Goal: Information Seeking & Learning: Learn about a topic

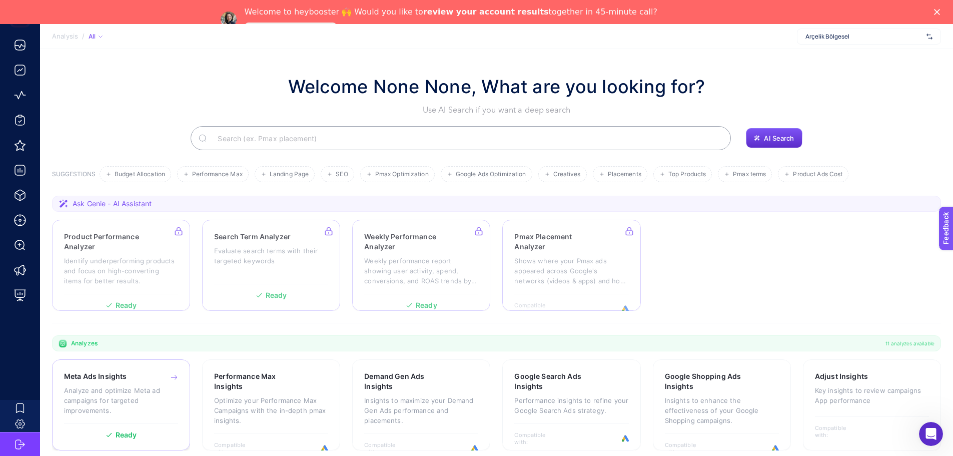
click at [173, 376] on icon at bounding box center [174, 377] width 8 height 8
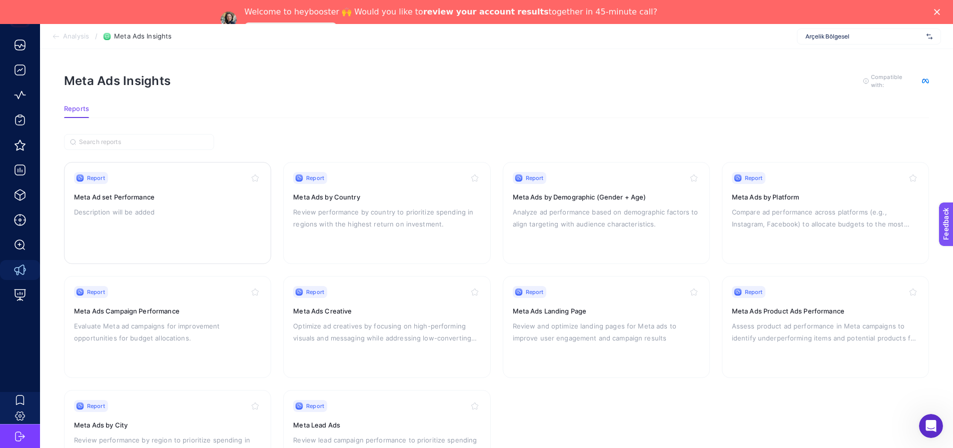
click at [176, 178] on div "Report" at bounding box center [167, 178] width 187 height 12
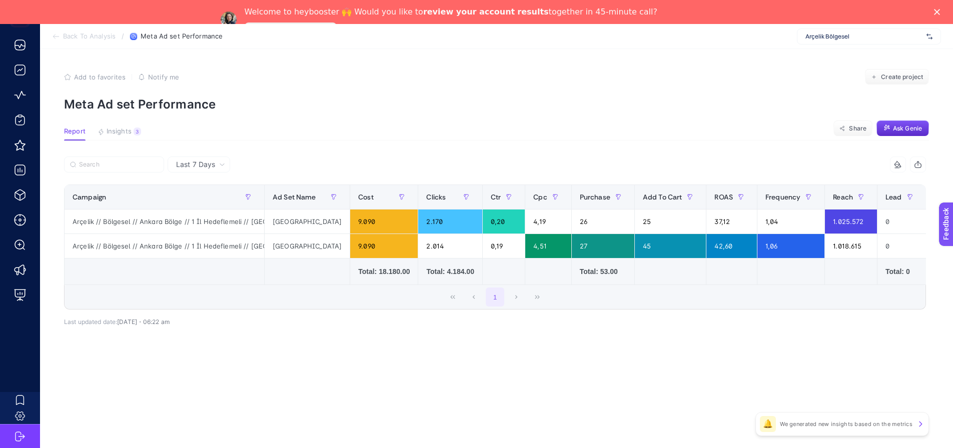
scroll to position [0, 10]
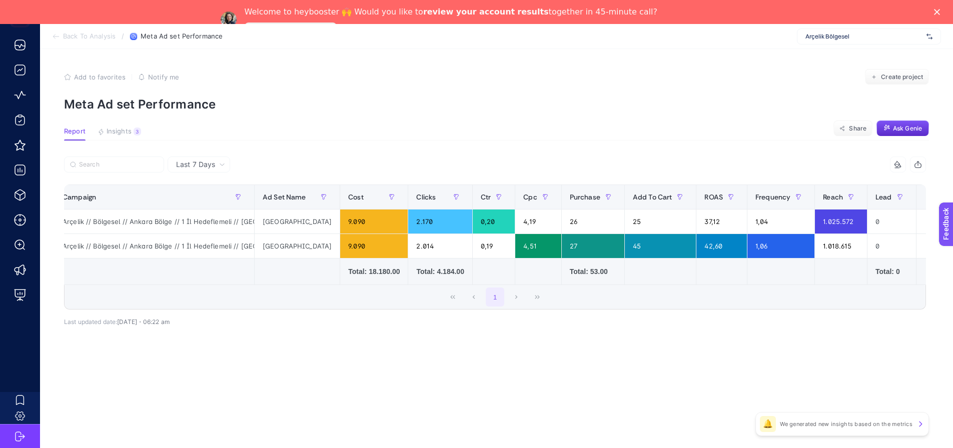
click at [926, 200] on div "+" at bounding box center [935, 197] width 19 height 8
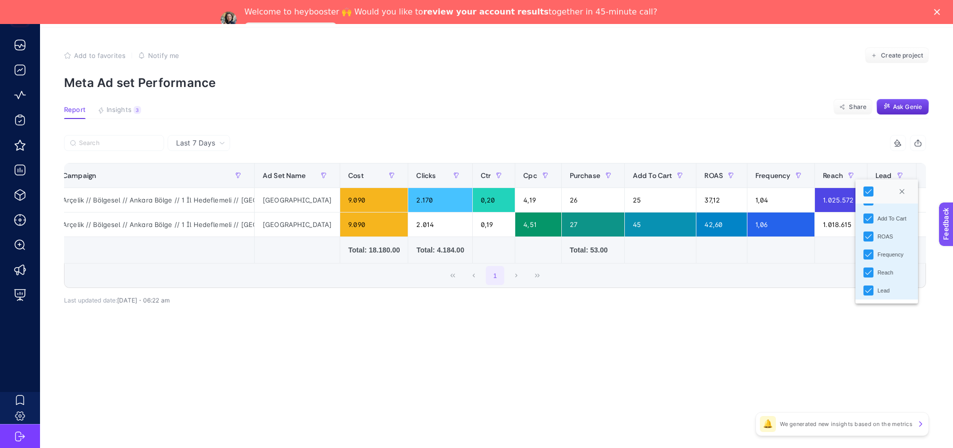
scroll to position [32, 0]
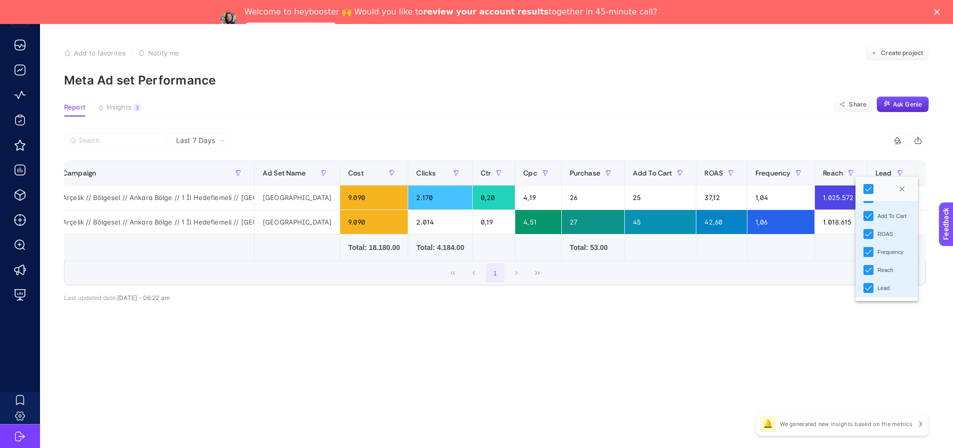
click at [779, 312] on div "Last 7 Days 10 items selected Campaign Ad Set Name Cost Clicks Ctr Cpc Purchase…" at bounding box center [495, 239] width 878 height 213
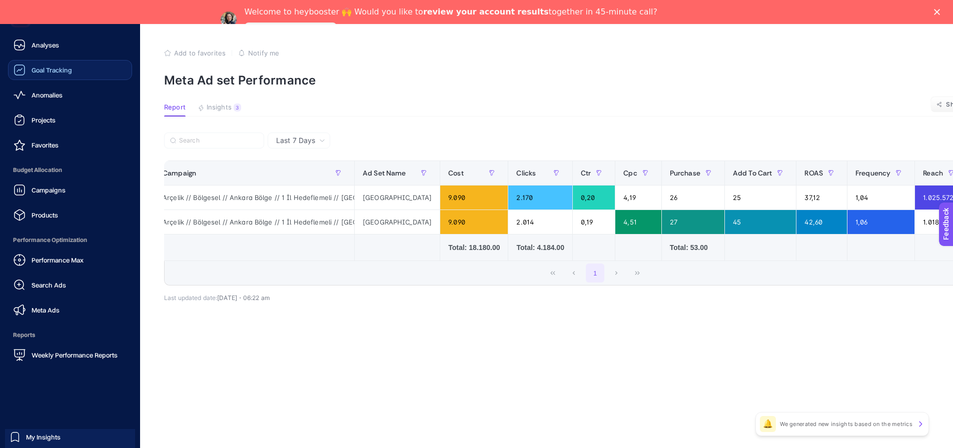
click at [58, 72] on span "Goal Tracking" at bounding box center [52, 70] width 41 height 8
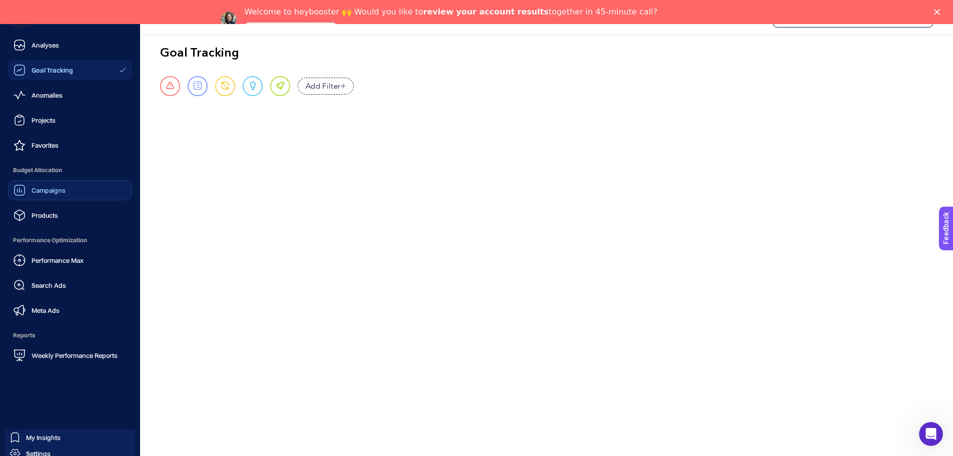
click at [64, 185] on div "Campaigns" at bounding box center [40, 190] width 52 height 12
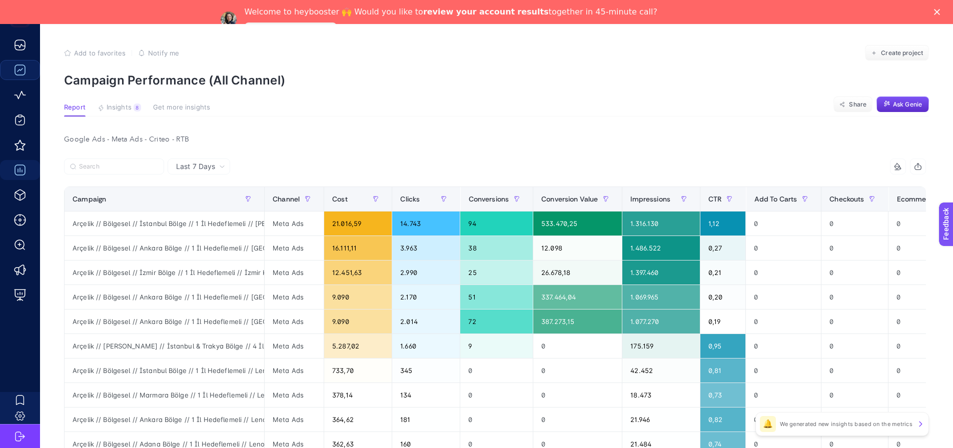
click at [118, 107] on span "Insights" at bounding box center [119, 108] width 25 height 8
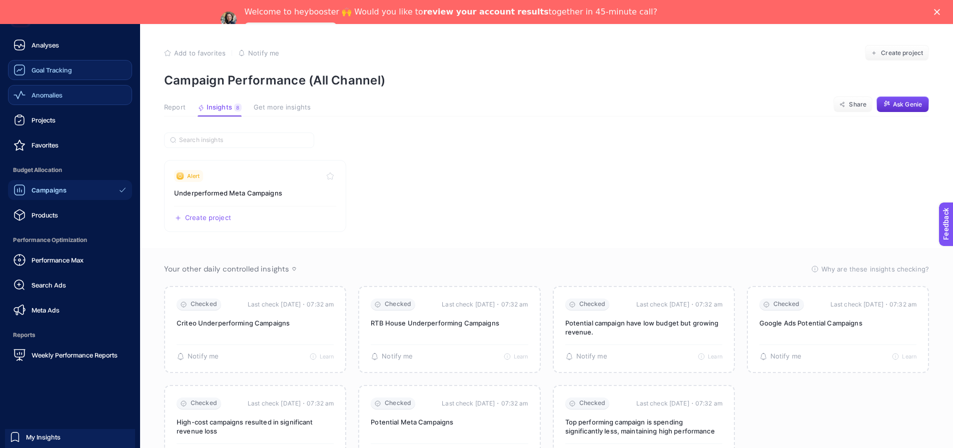
click at [41, 91] on span "Anomalies" at bounding box center [47, 95] width 31 height 8
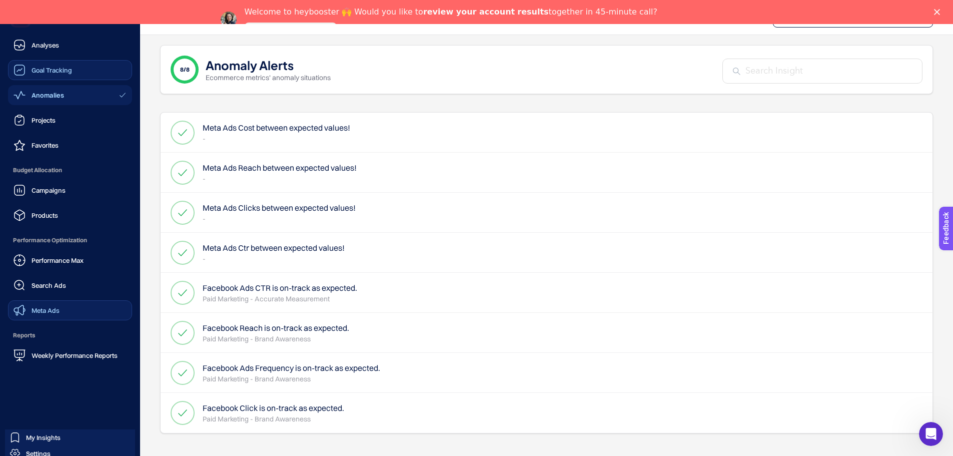
click at [57, 308] on span "Meta Ads" at bounding box center [46, 310] width 28 height 8
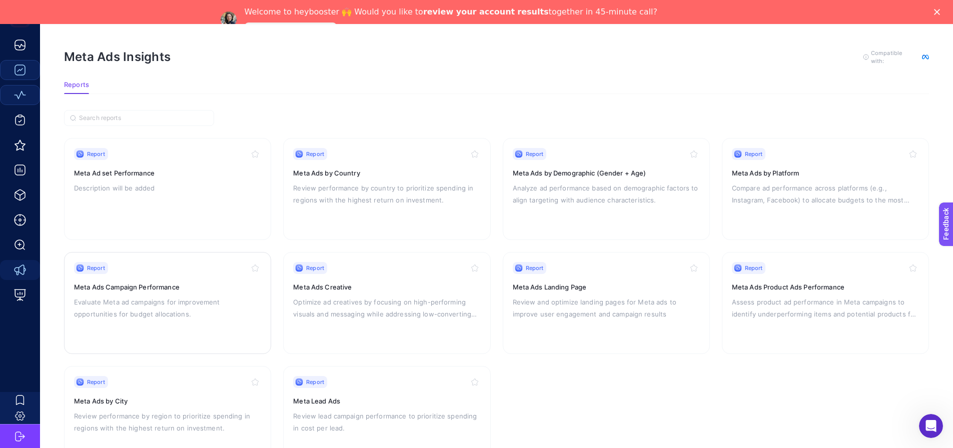
click at [217, 280] on div "Report Meta Ads Campaign Performance Evaluate Meta [PERSON_NAME] for improvemen…" at bounding box center [167, 303] width 187 height 82
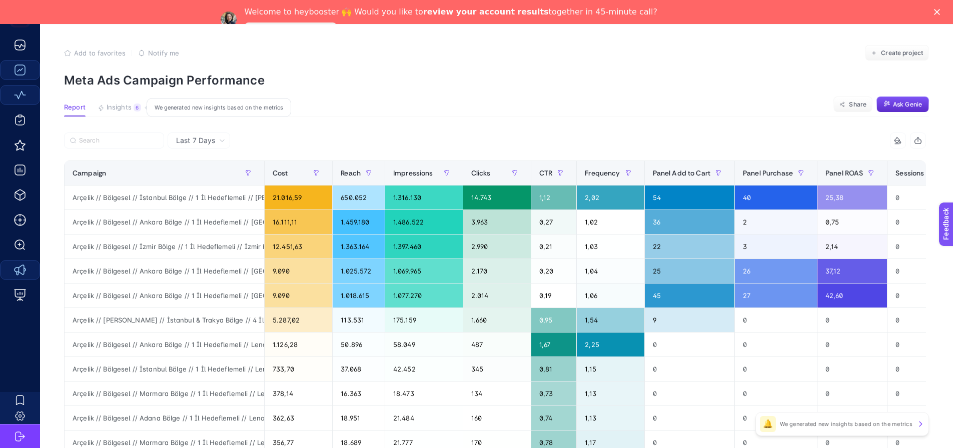
click at [135, 110] on div "6" at bounding box center [138, 108] width 8 height 8
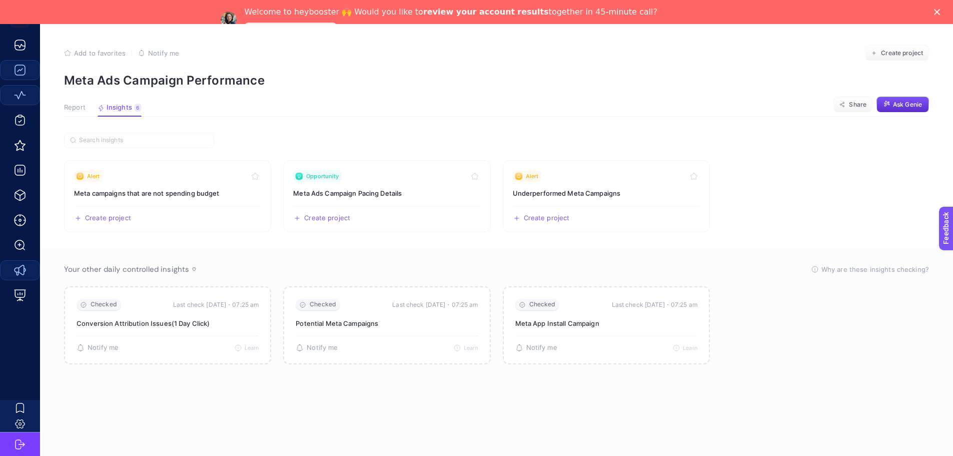
click at [80, 106] on span "Report" at bounding box center [75, 108] width 22 height 8
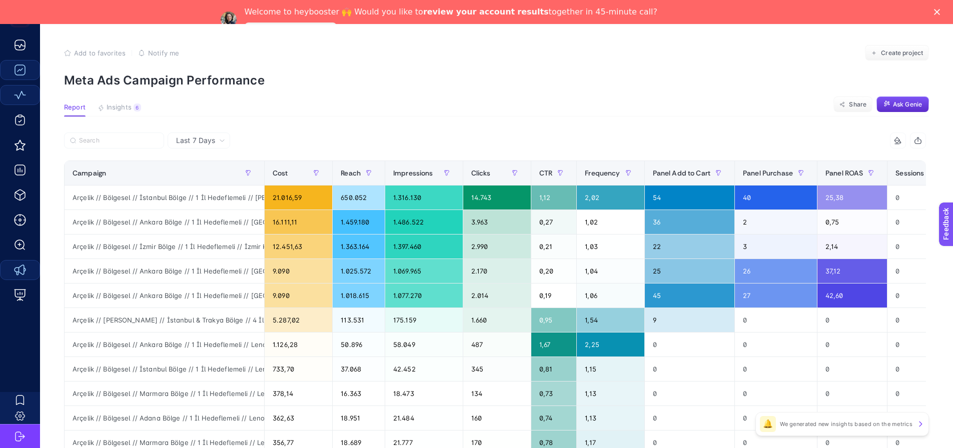
click at [190, 136] on span "Last 7 Days" at bounding box center [195, 141] width 39 height 10
click at [200, 179] on li "Last 30 Days" at bounding box center [199, 180] width 57 height 18
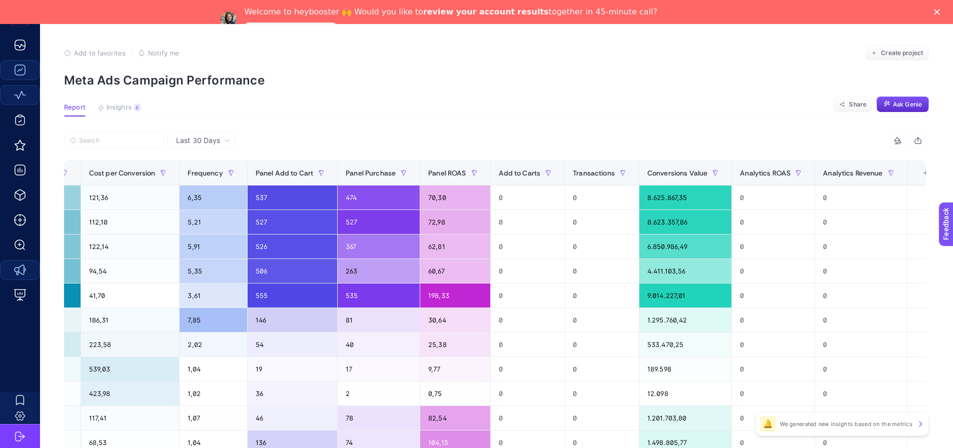
scroll to position [24, 5]
click at [917, 172] on div "+" at bounding box center [926, 173] width 19 height 8
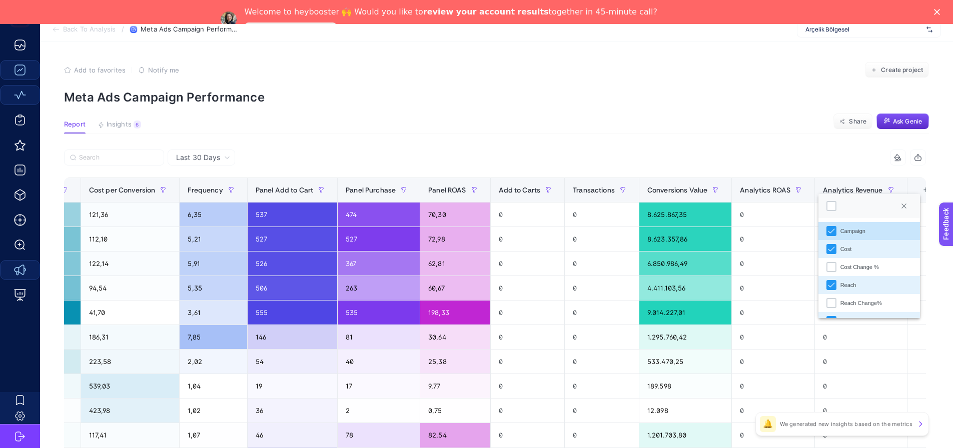
scroll to position [0, 5]
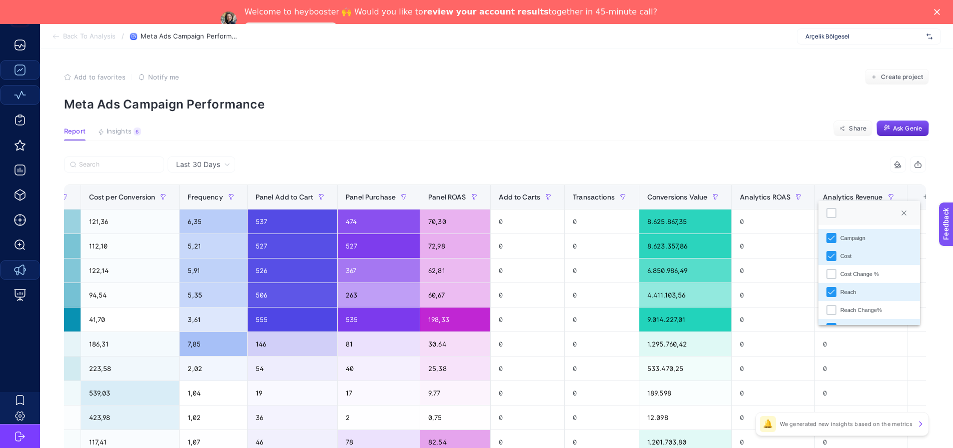
click at [675, 142] on article "Add to favorites false Notify me Create project Meta Ads Campaign Performance R…" at bounding box center [496, 440] width 913 height 782
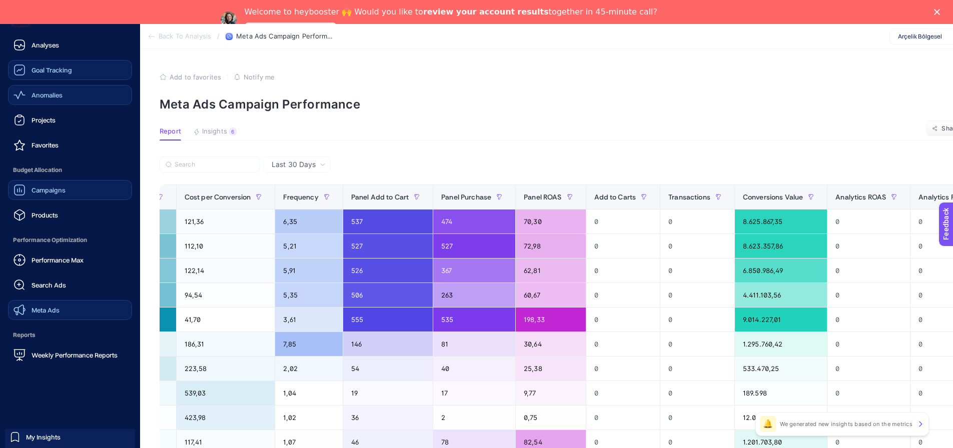
click at [36, 193] on span "Campaigns" at bounding box center [49, 190] width 34 height 8
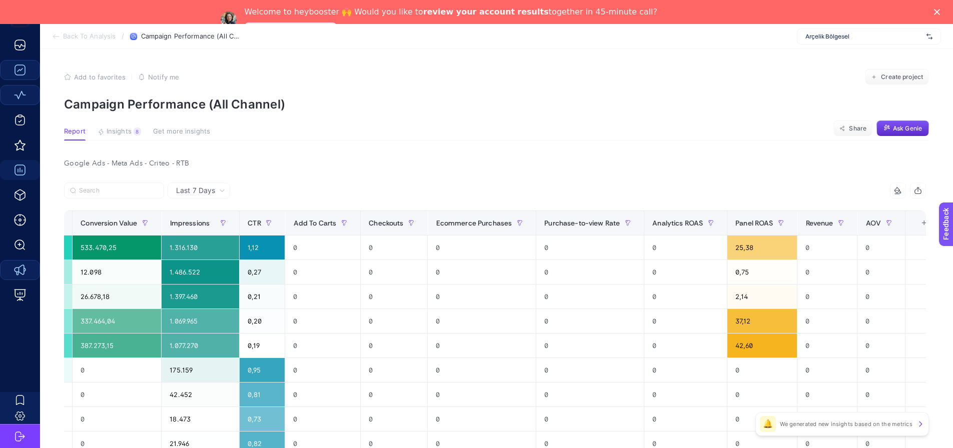
scroll to position [0, 5]
click at [915, 224] on div "+" at bounding box center [924, 223] width 19 height 8
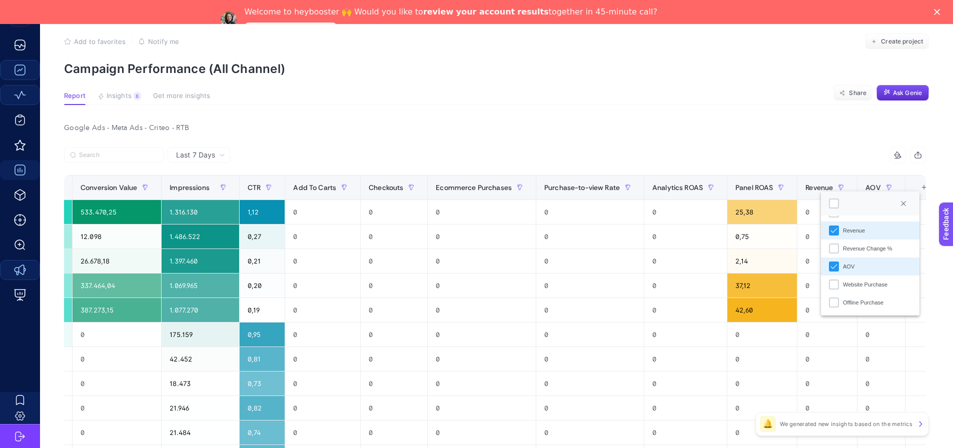
scroll to position [100, 5]
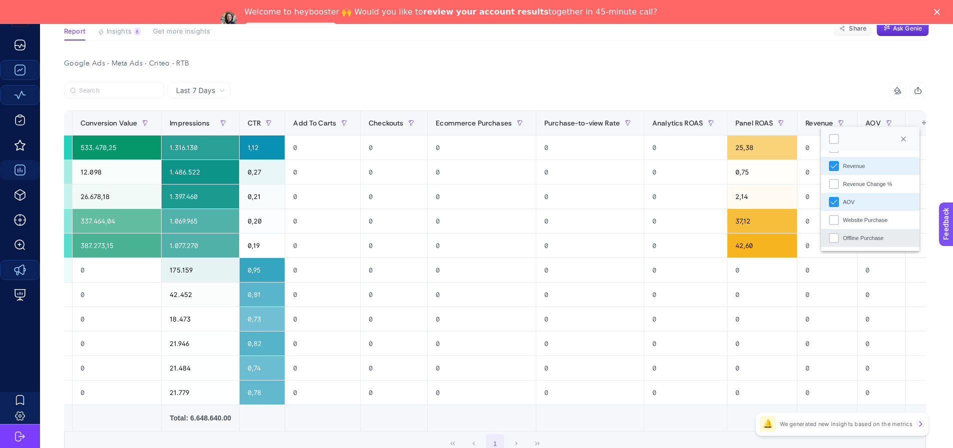
click at [843, 239] on div "Offline Purchase" at bounding box center [863, 238] width 41 height 9
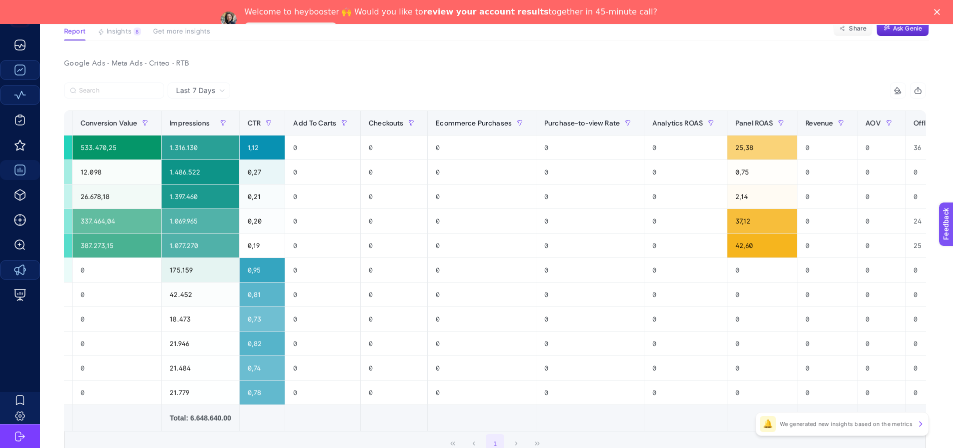
scroll to position [0, 547]
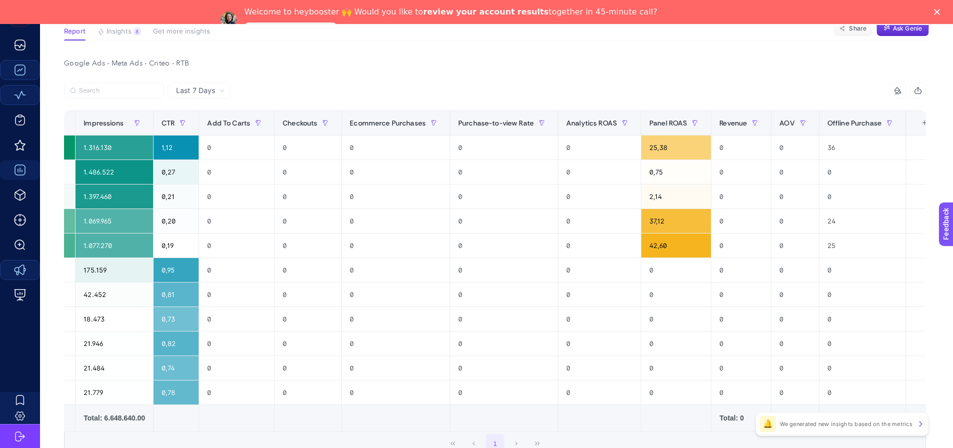
click at [915, 120] on div "+" at bounding box center [924, 123] width 19 height 8
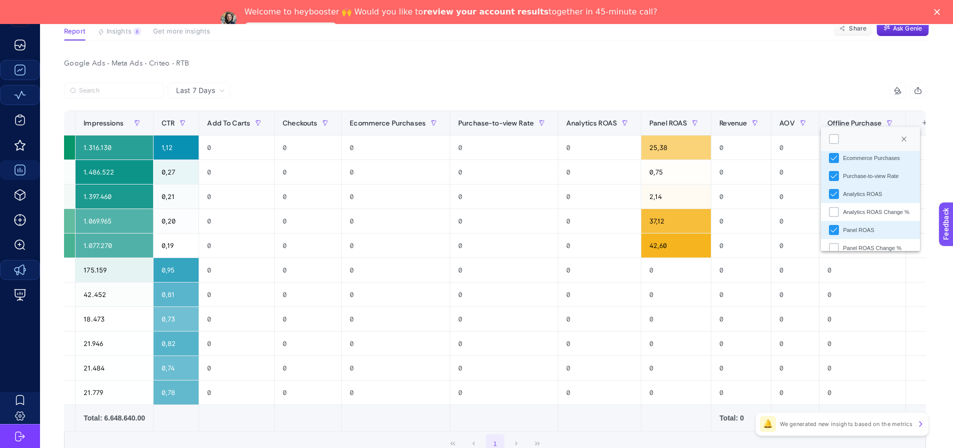
scroll to position [4, 0]
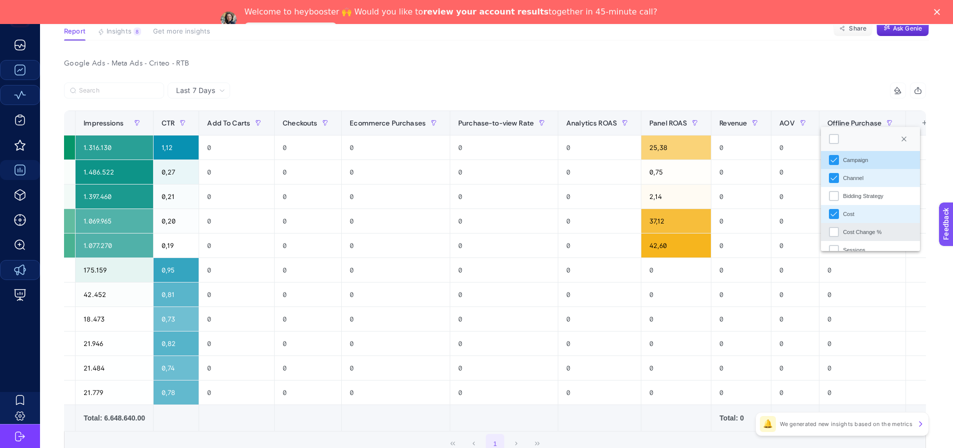
click at [843, 232] on div "Cost Change %" at bounding box center [862, 232] width 39 height 9
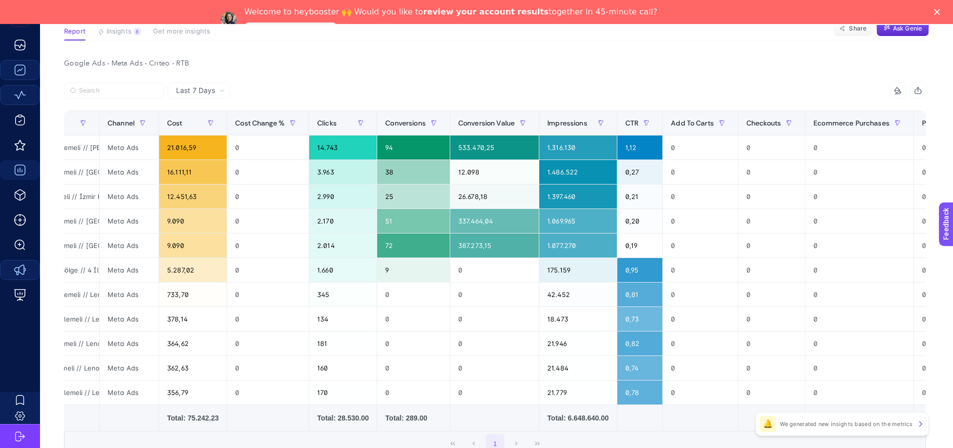
scroll to position [0, 157]
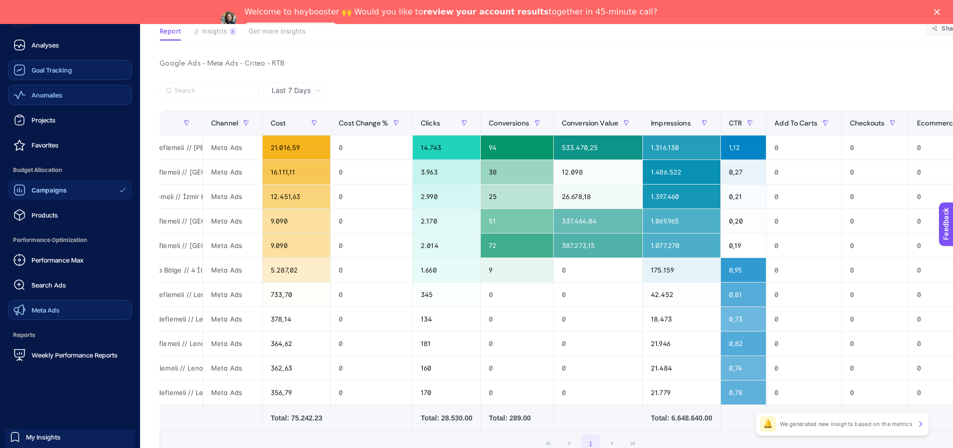
click at [66, 87] on link "Anomalies" at bounding box center [70, 95] width 124 height 20
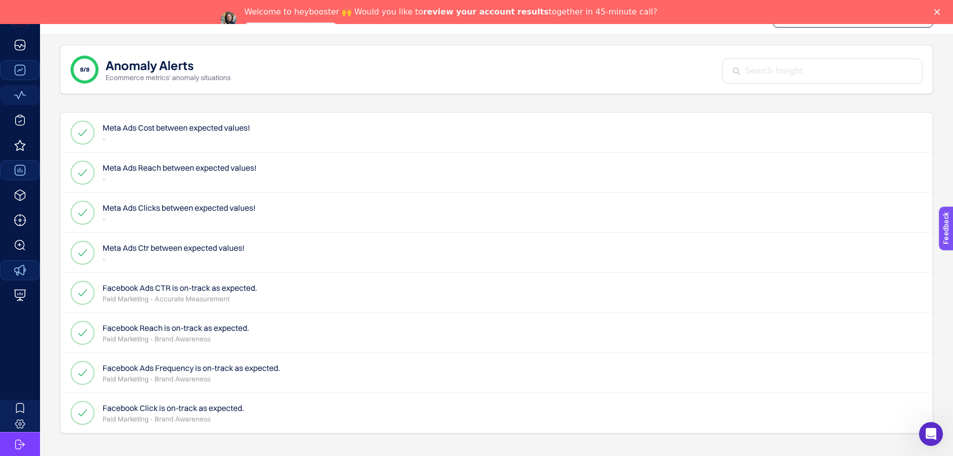
click at [140, 132] on h4 "Meta Ads Cost between expected values!" at bounding box center [177, 128] width 148 height 12
